Goal: Information Seeking & Learning: Find contact information

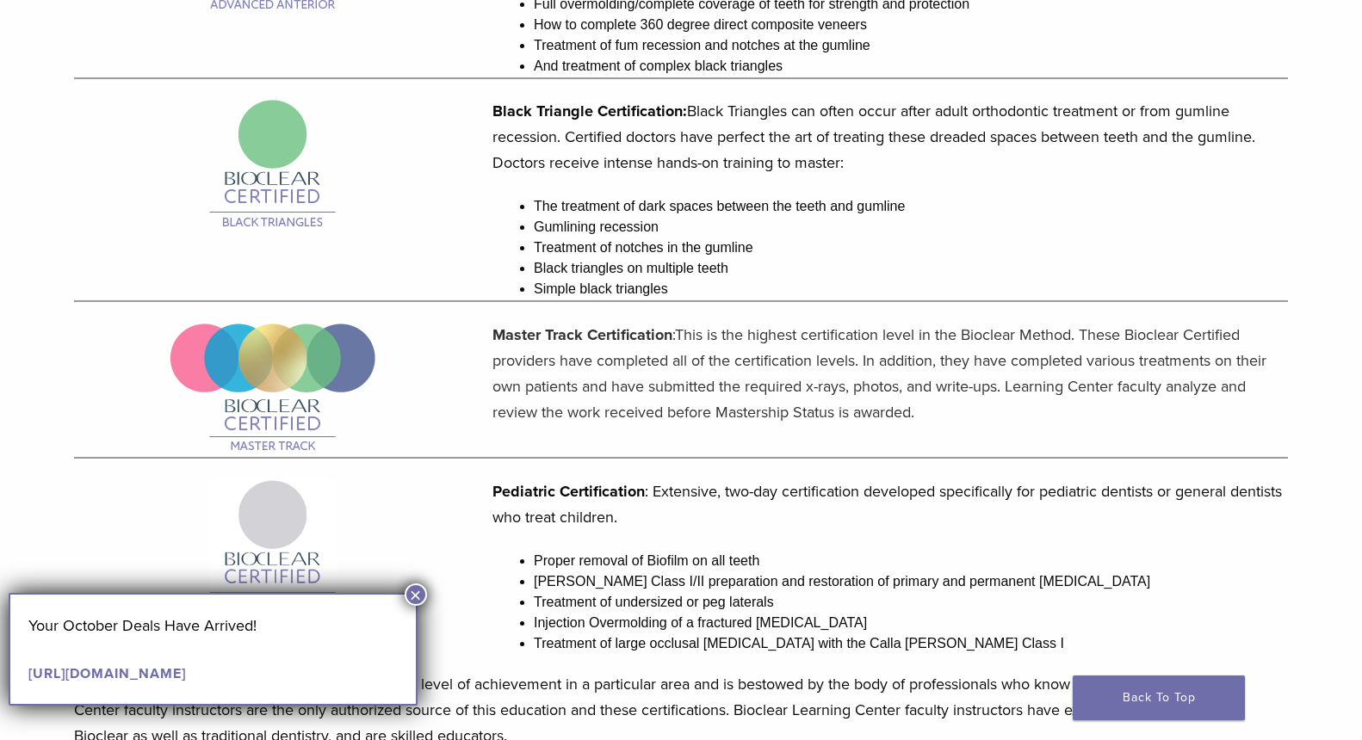
scroll to position [993, 0]
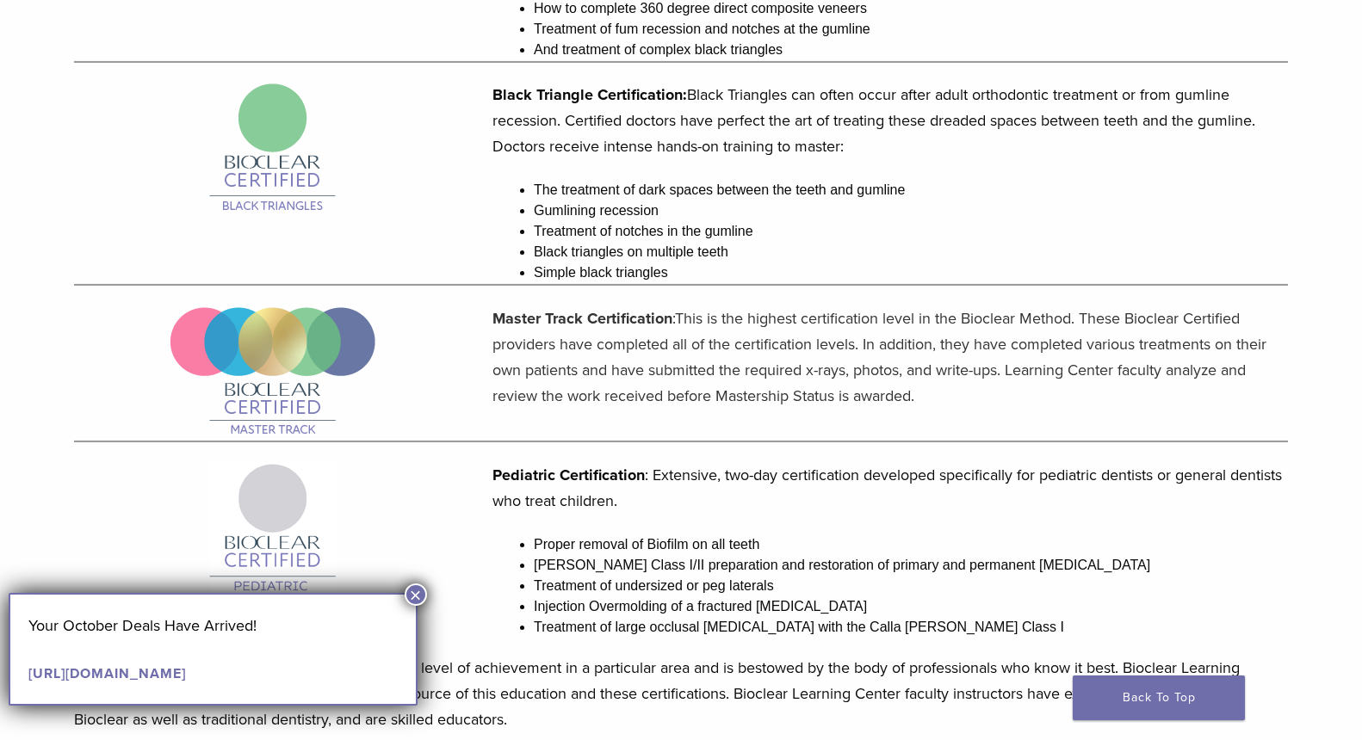
click at [415, 595] on button "×" at bounding box center [416, 595] width 22 height 22
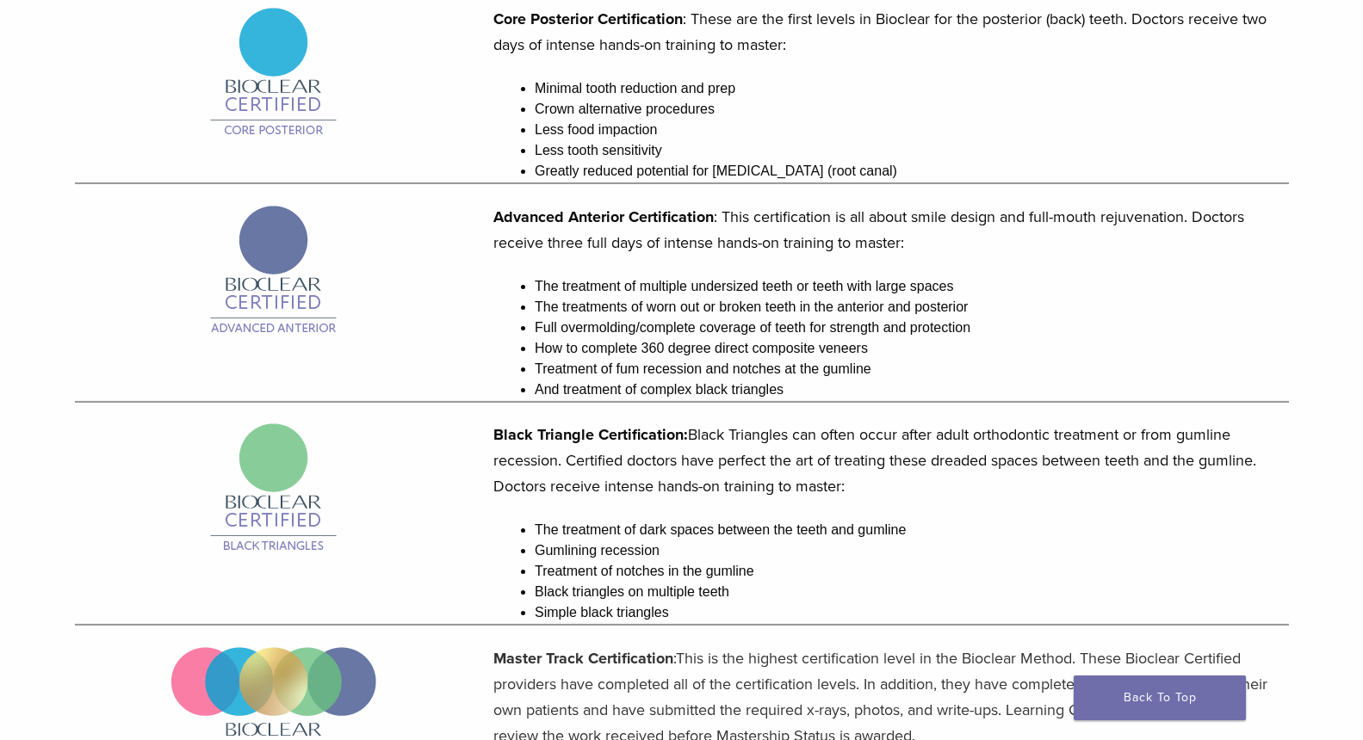
scroll to position [658, 0]
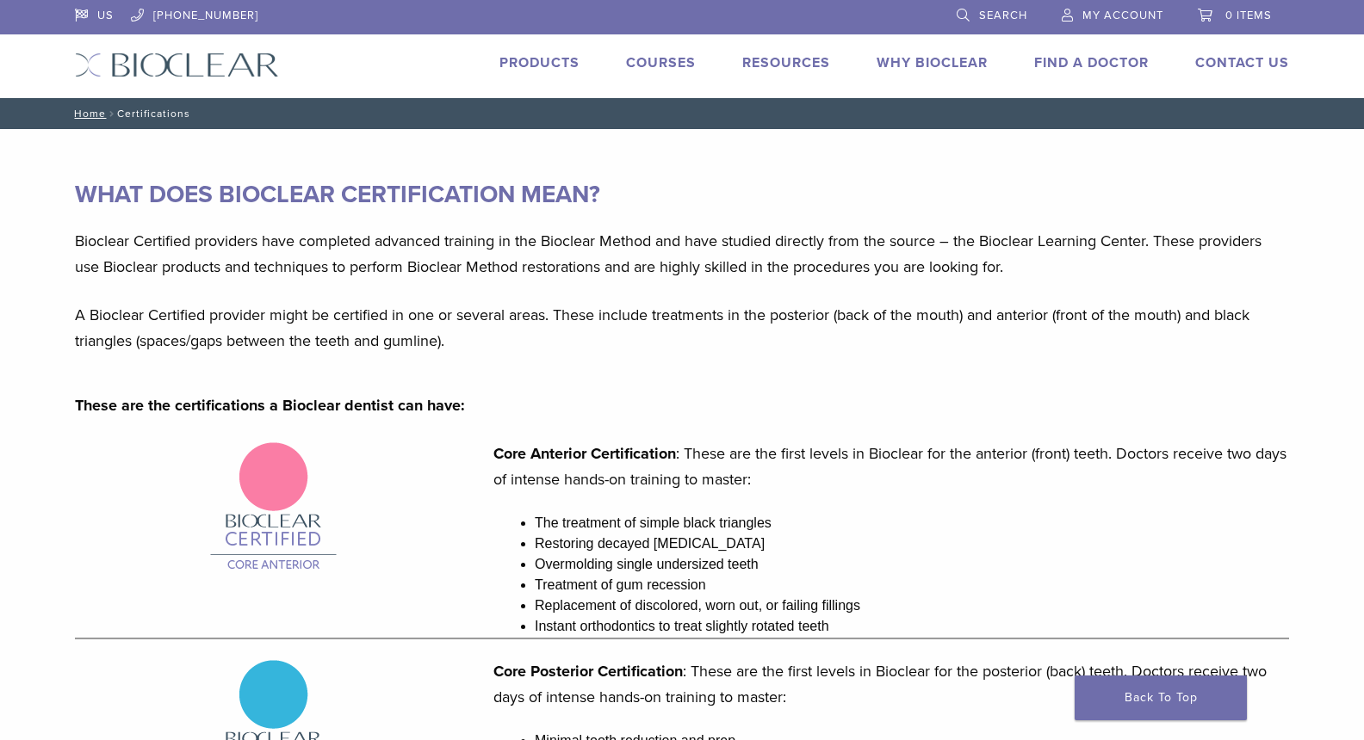
click at [1096, 71] on link "Find A Doctor" at bounding box center [1091, 62] width 115 height 17
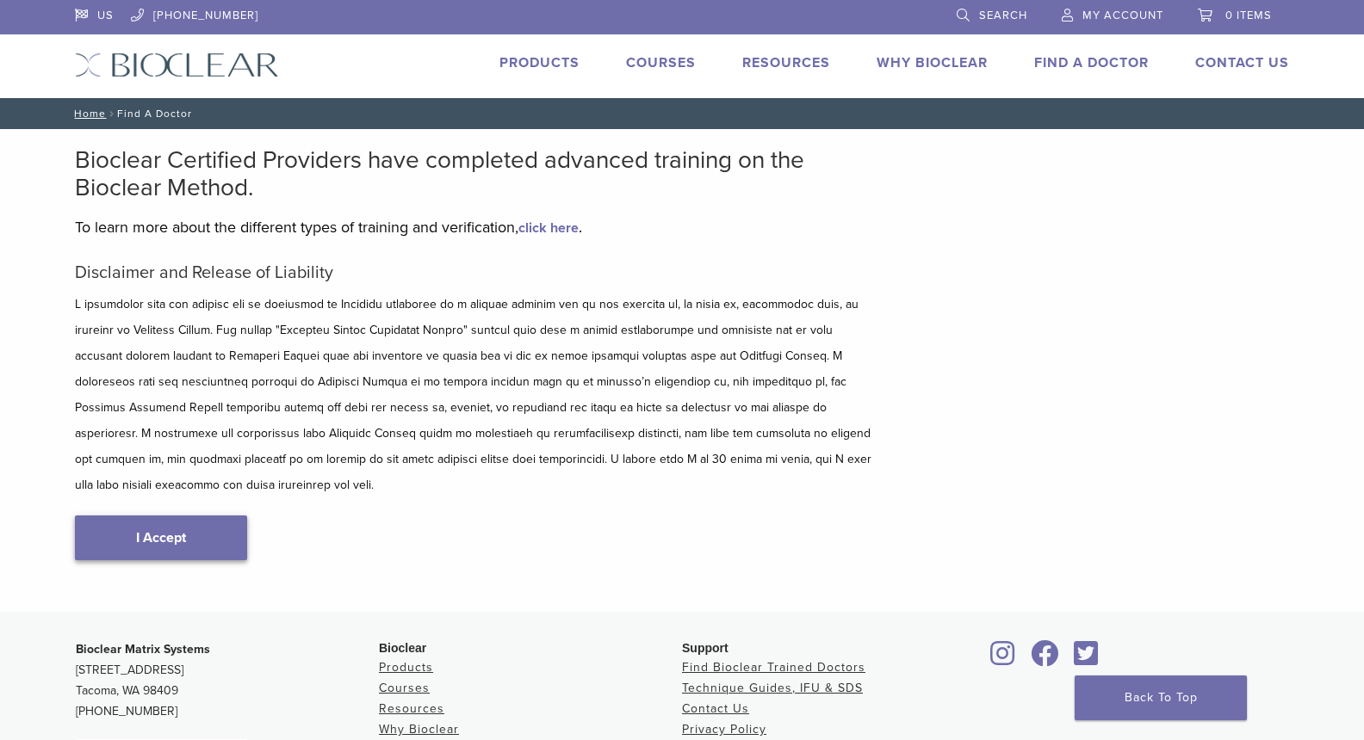
click at [205, 491] on div "Disclaimer and Release of Liability I Accept" at bounding box center [475, 429] width 801 height 333
click at [197, 516] on link "I Accept" at bounding box center [161, 538] width 172 height 45
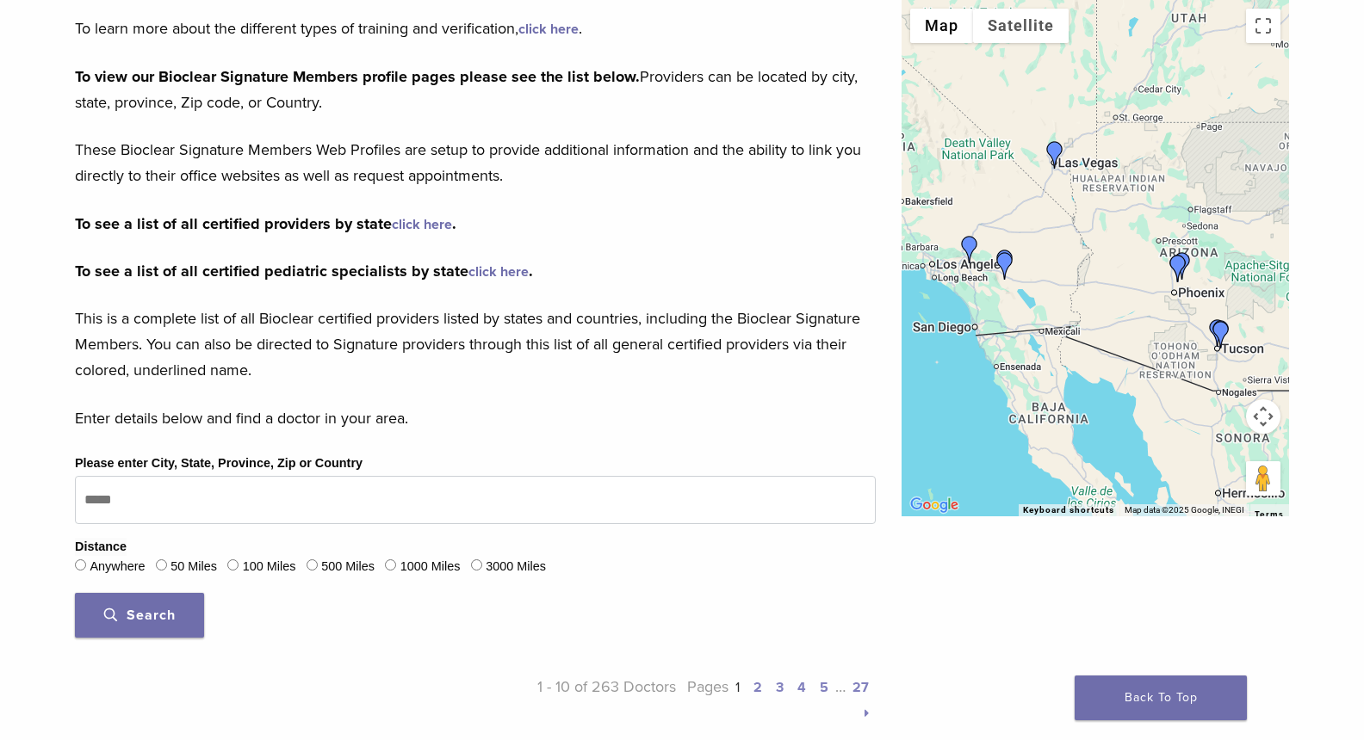
scroll to position [234, 0]
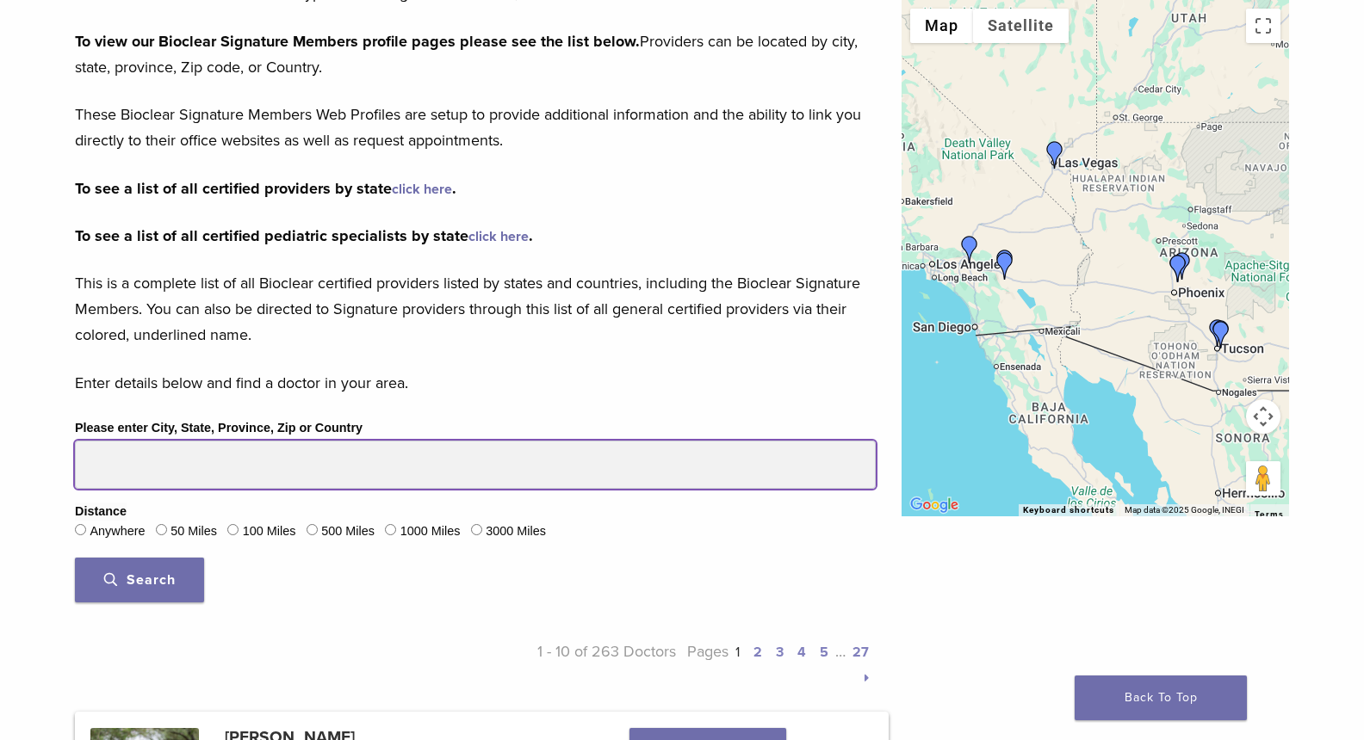
click at [267, 464] on input "Please enter City, State, Province, Zip or Country" at bounding box center [475, 465] width 801 height 48
type input "*****"
click at [75, 558] on button "Search" at bounding box center [139, 580] width 129 height 45
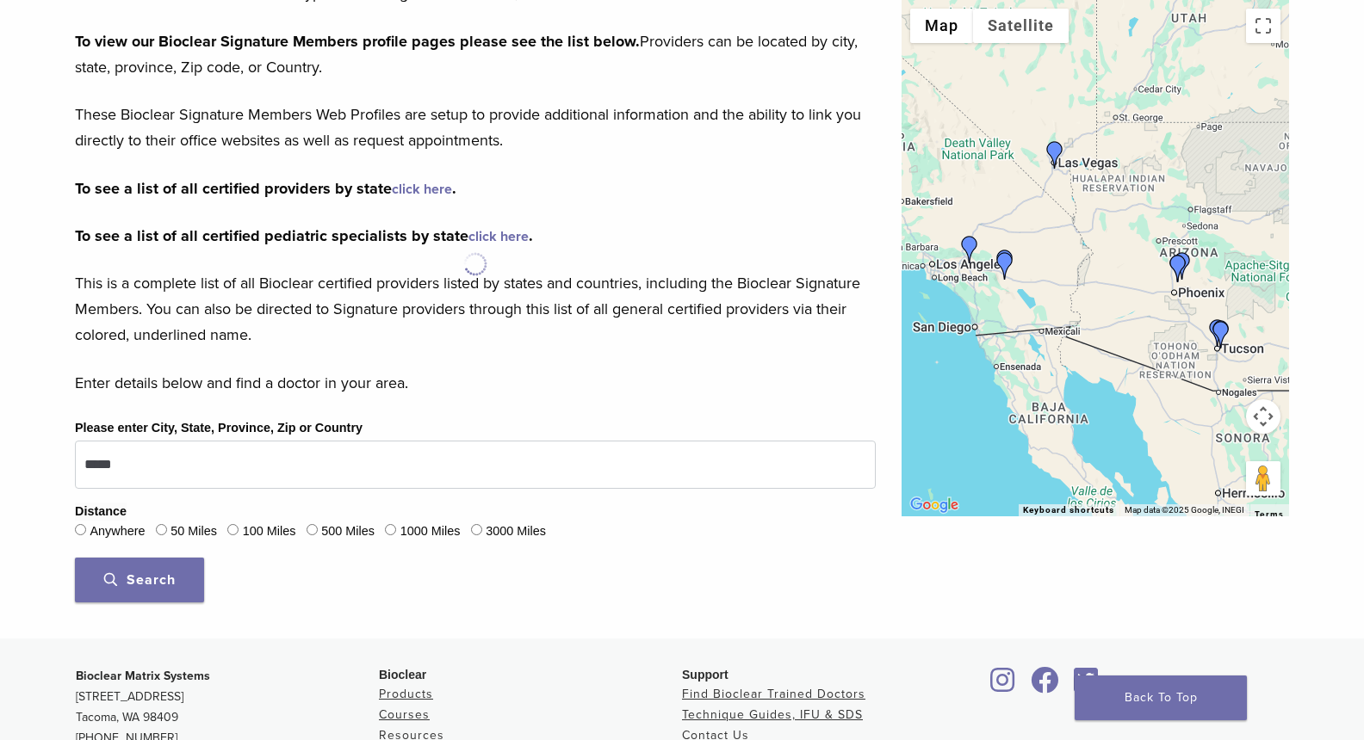
click at [186, 576] on button "Search" at bounding box center [139, 580] width 129 height 45
click at [164, 572] on span "Search" at bounding box center [139, 580] width 71 height 17
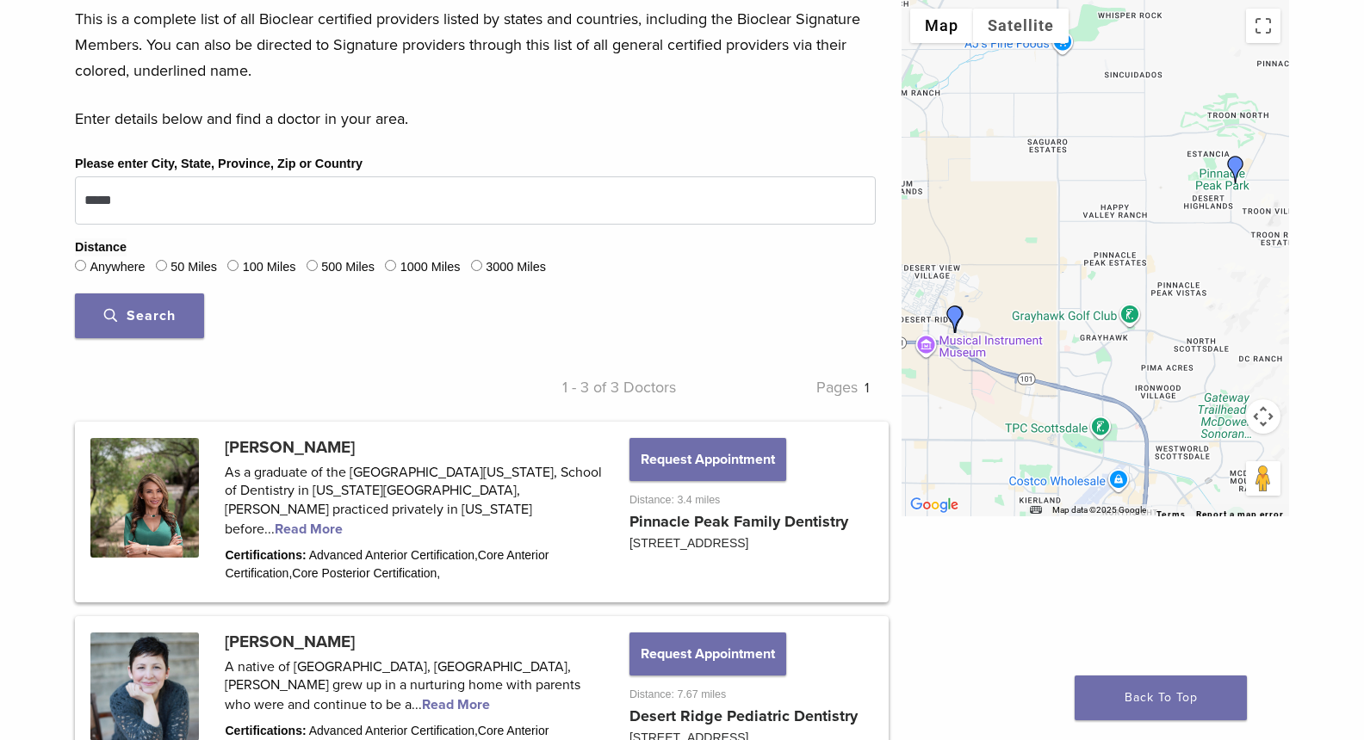
scroll to position [461, 0]
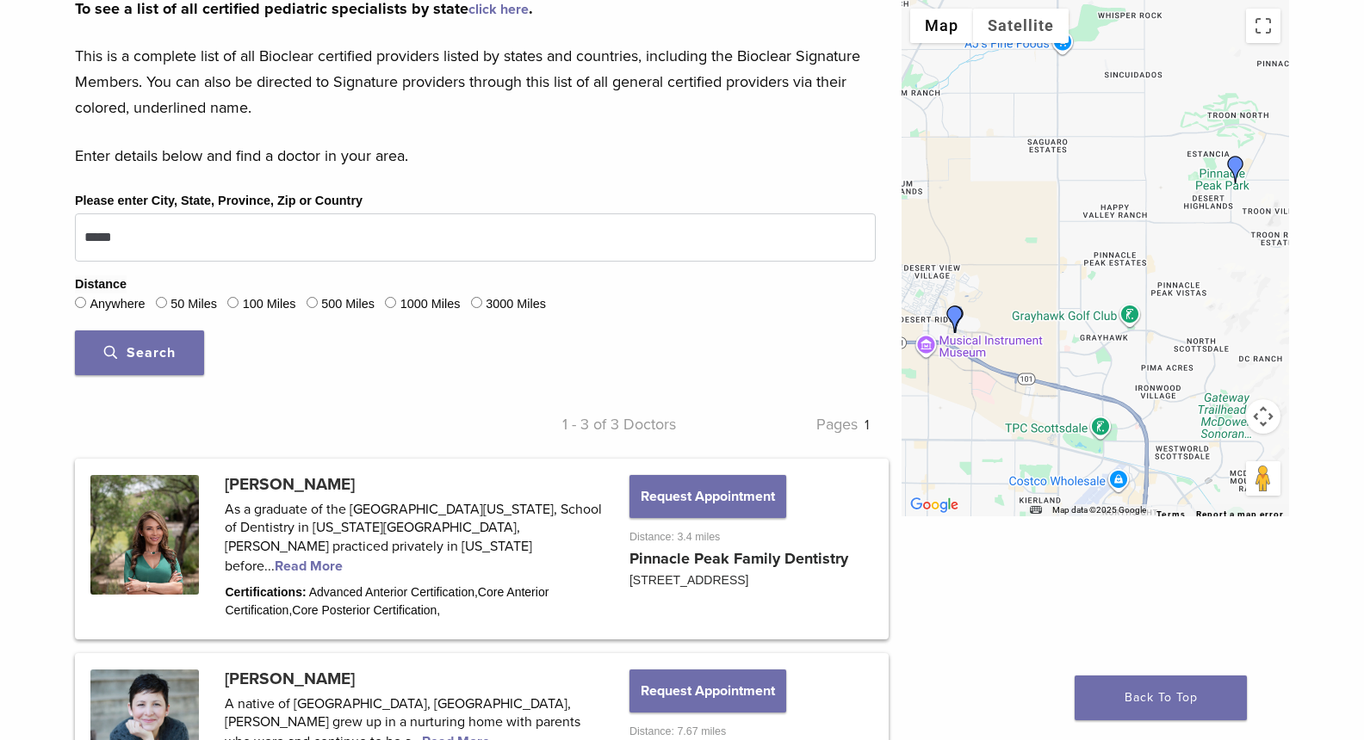
click at [163, 350] on span "Search" at bounding box center [139, 352] width 71 height 17
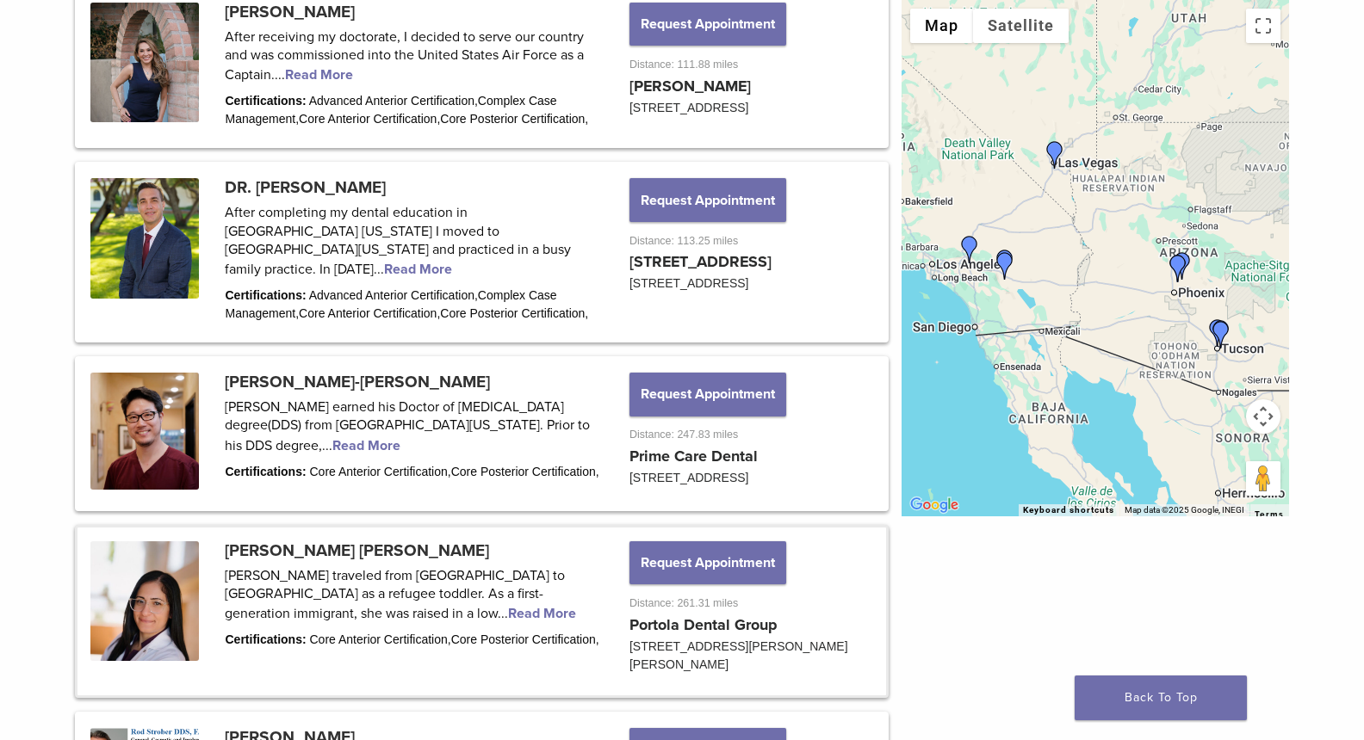
scroll to position [1651, 0]
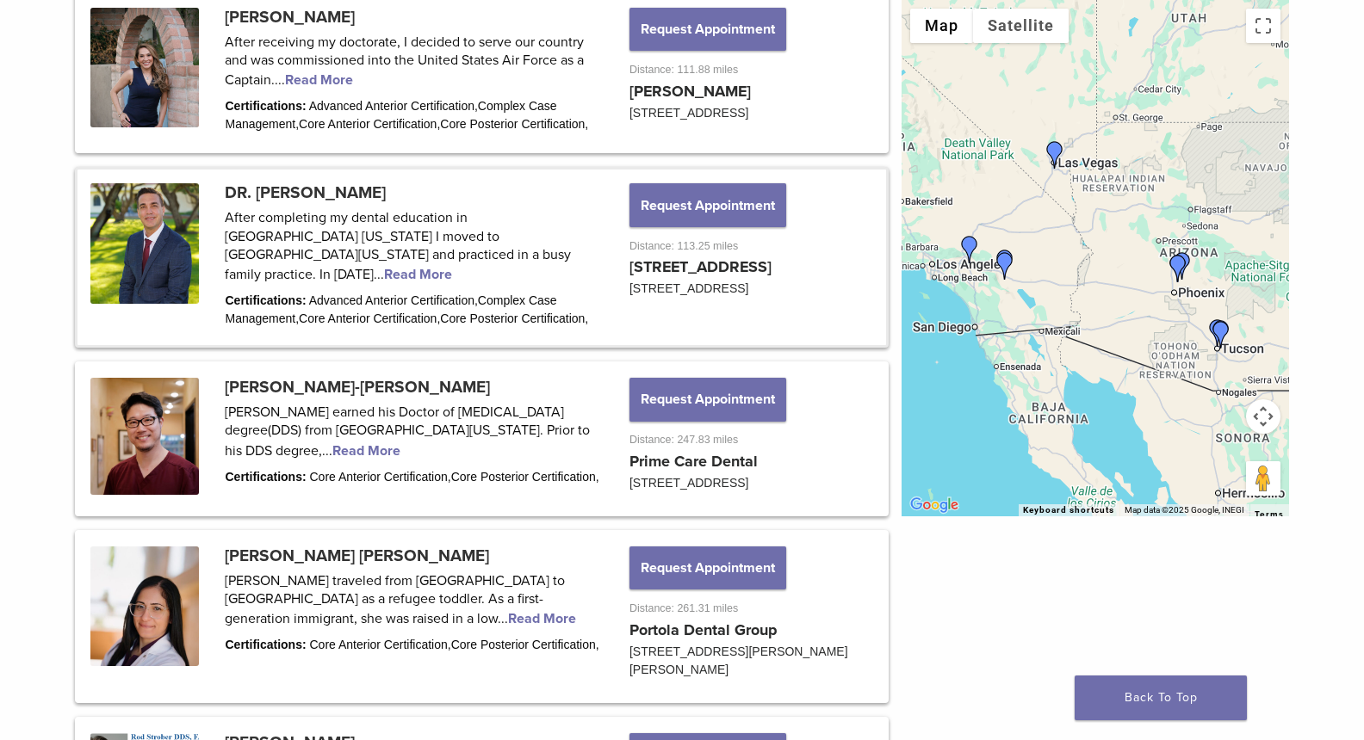
click at [377, 278] on link at bounding box center [481, 258] width 808 height 176
click at [166, 108] on link at bounding box center [481, 72] width 808 height 157
click at [178, 252] on link at bounding box center [481, 258] width 808 height 176
